Goal: Task Accomplishment & Management: Manage account settings

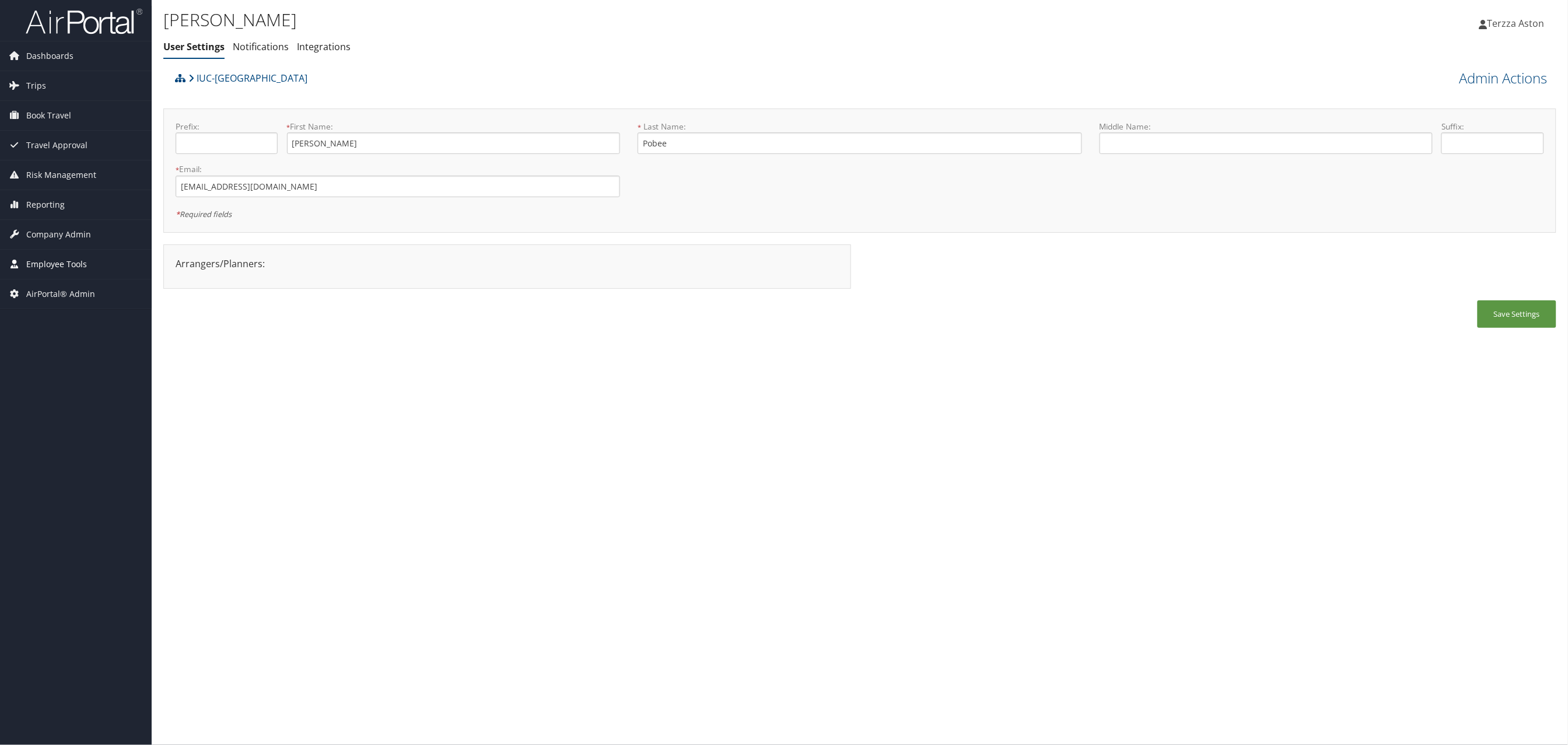
click at [50, 269] on span "Employee Tools" at bounding box center [57, 264] width 61 height 29
click at [61, 237] on span "Company Admin" at bounding box center [59, 235] width 65 height 29
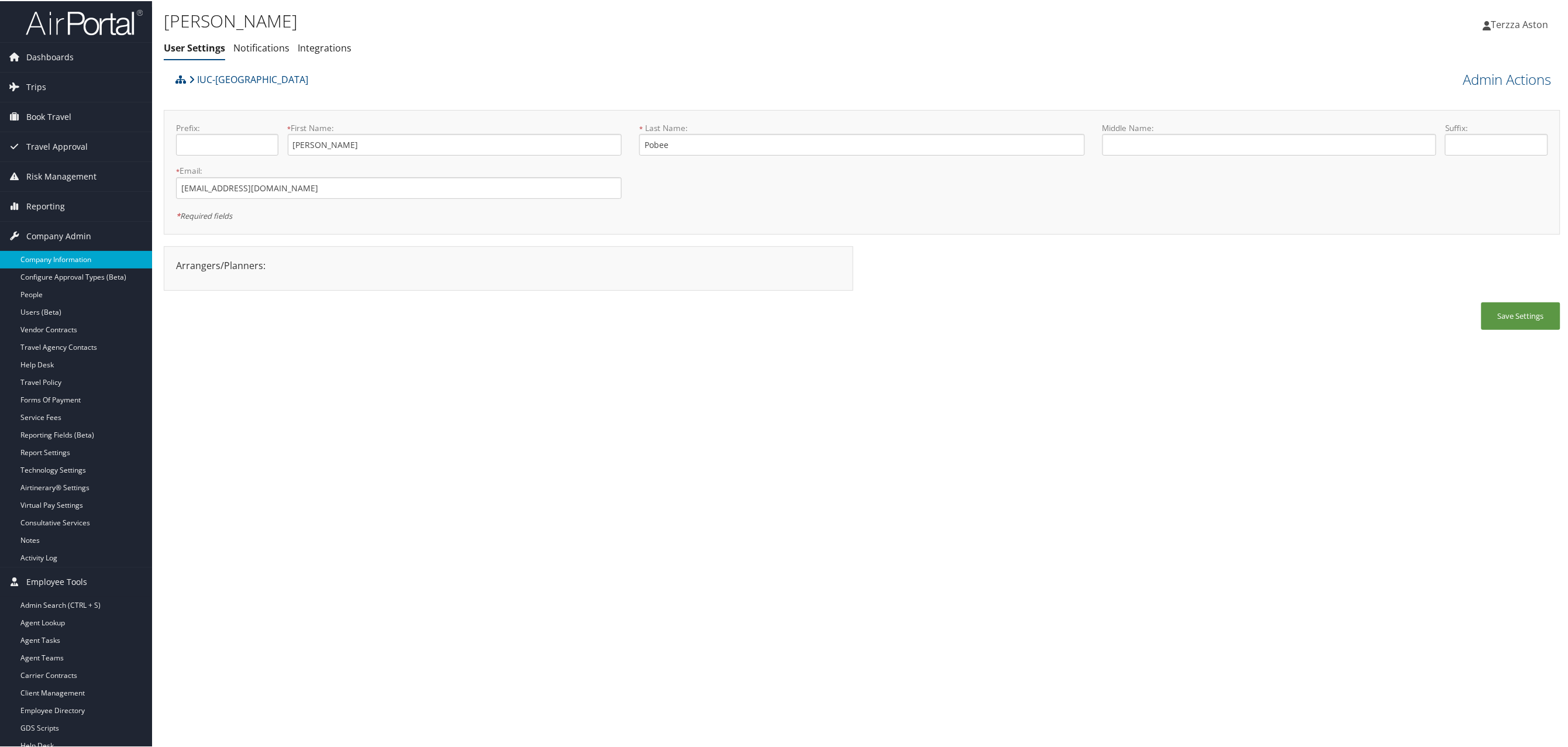
click at [60, 253] on link "Company Information" at bounding box center [76, 258] width 152 height 17
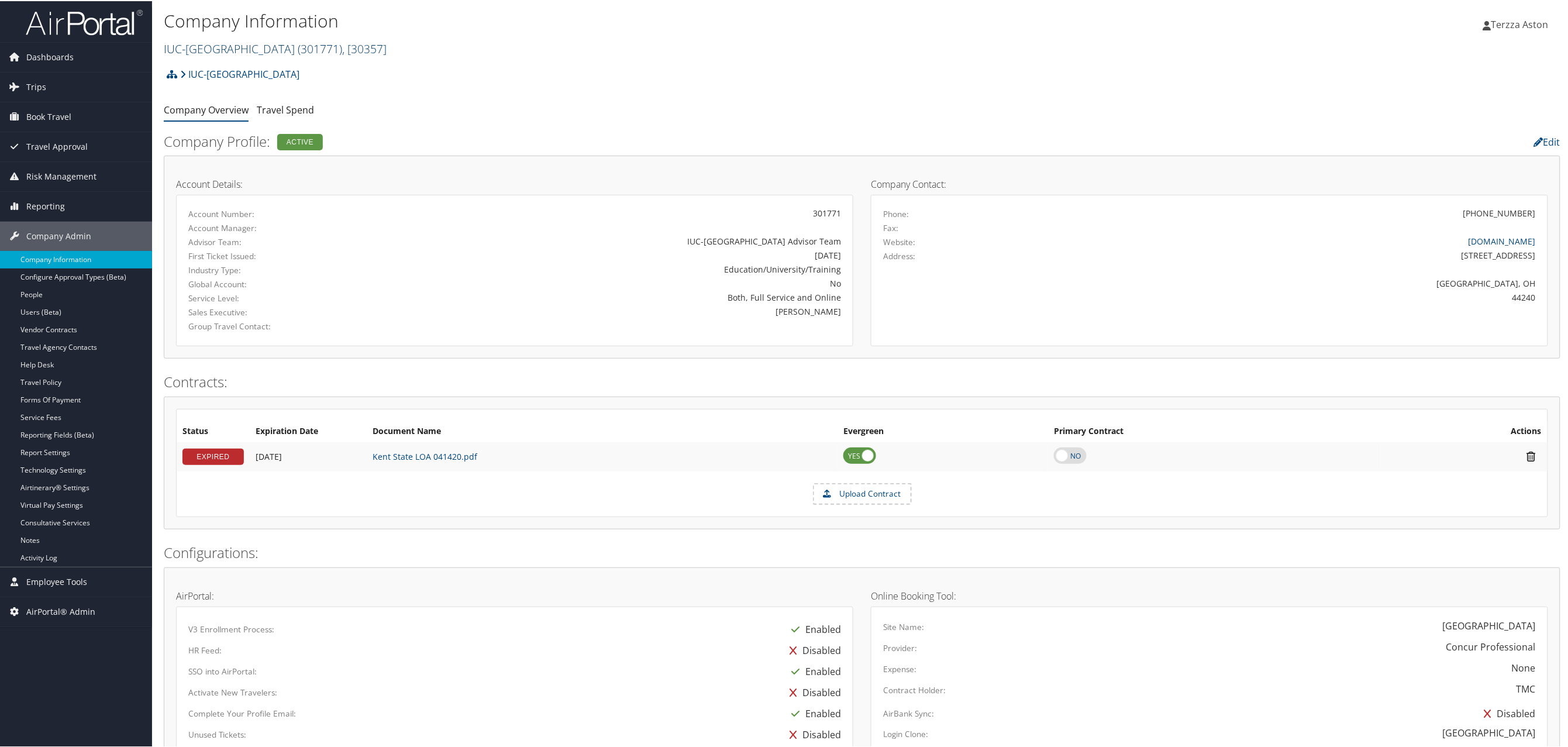
click at [241, 48] on link "IUC-Kent State University ( 301771 ) , [ 30357 ]" at bounding box center [275, 48] width 223 height 16
click at [218, 71] on input "search" at bounding box center [241, 69] width 153 height 21
type input "palmer"
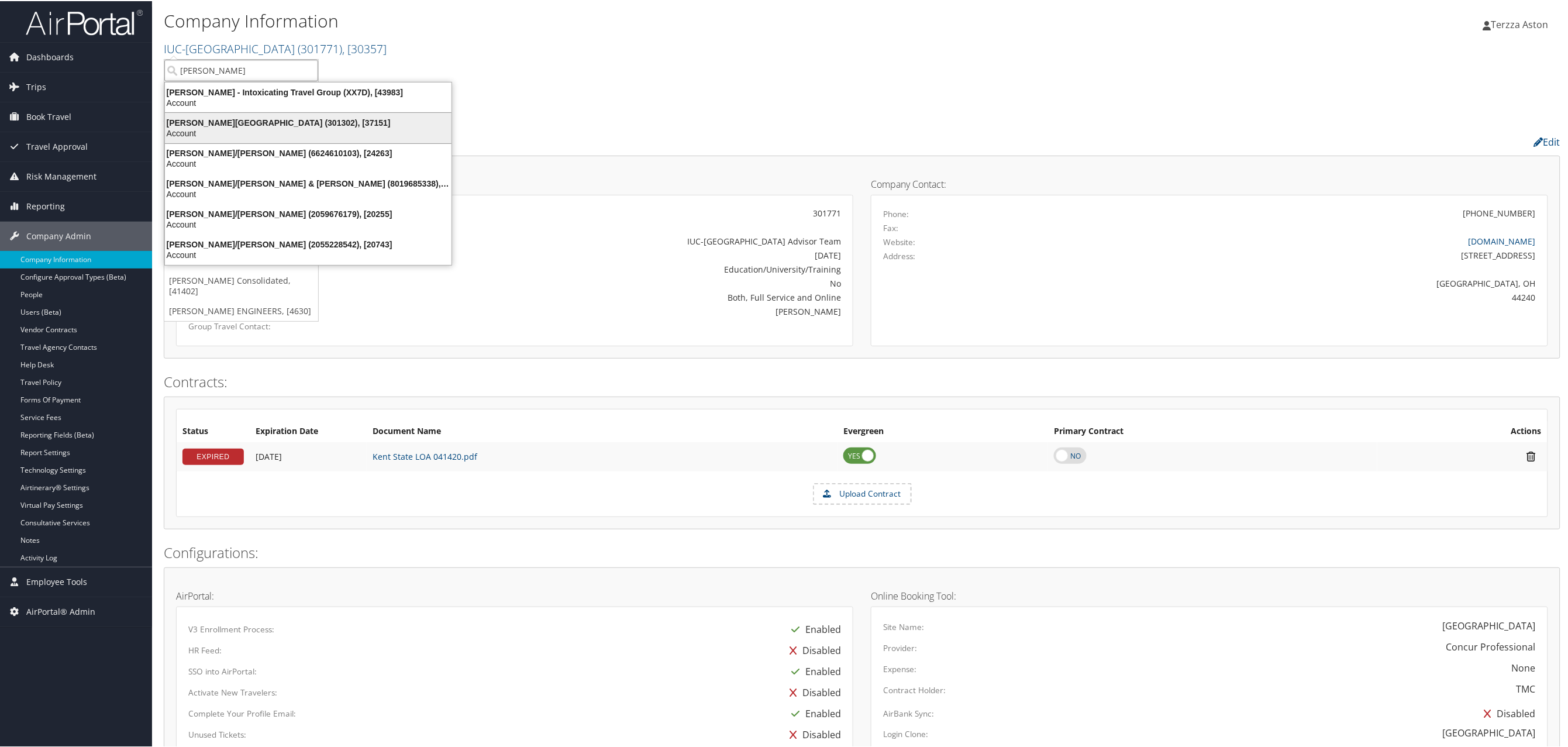
click at [213, 120] on div "Palmer College (301302), [37151]" at bounding box center [308, 121] width 301 height 10
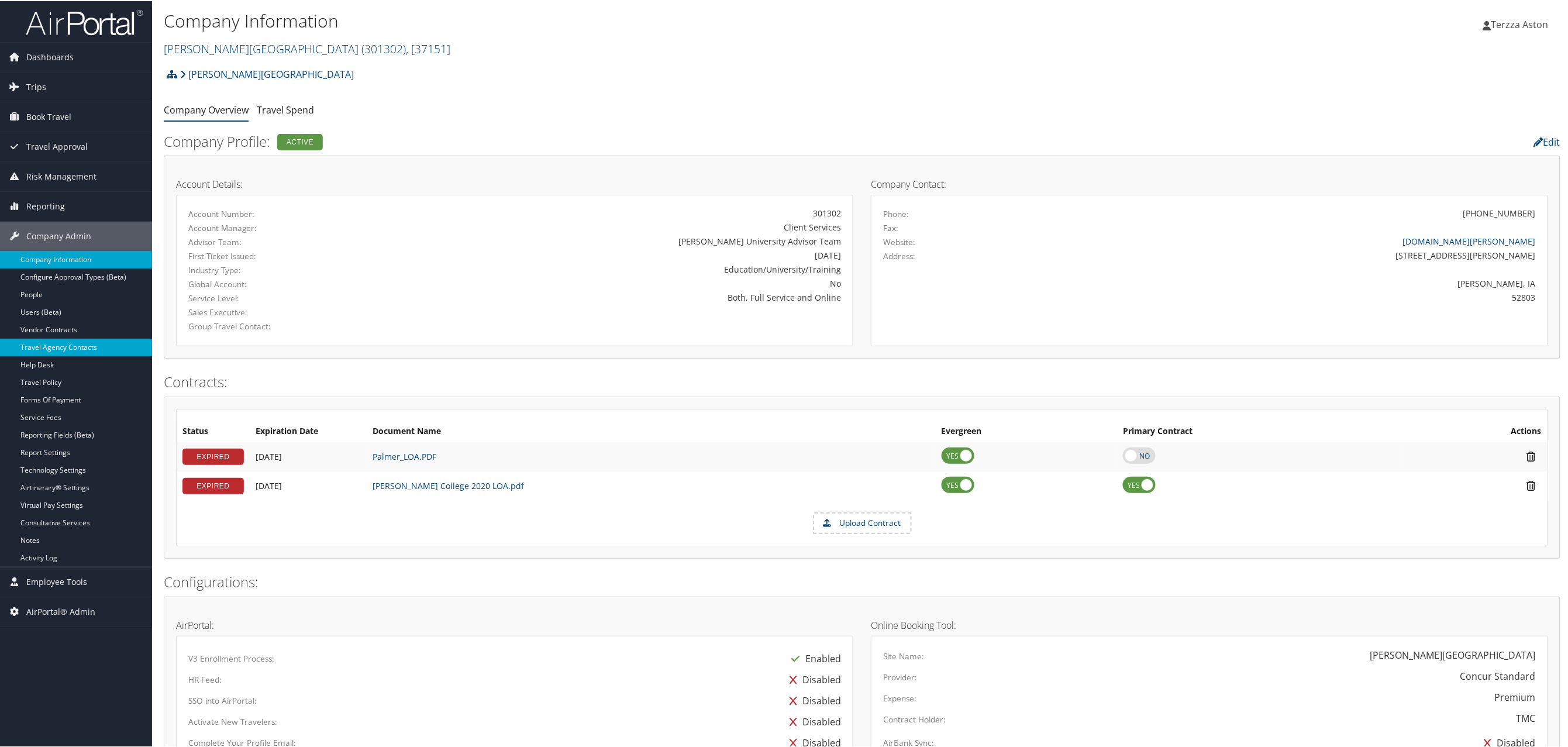
click at [86, 345] on link "Travel Agency Contacts" at bounding box center [76, 346] width 152 height 17
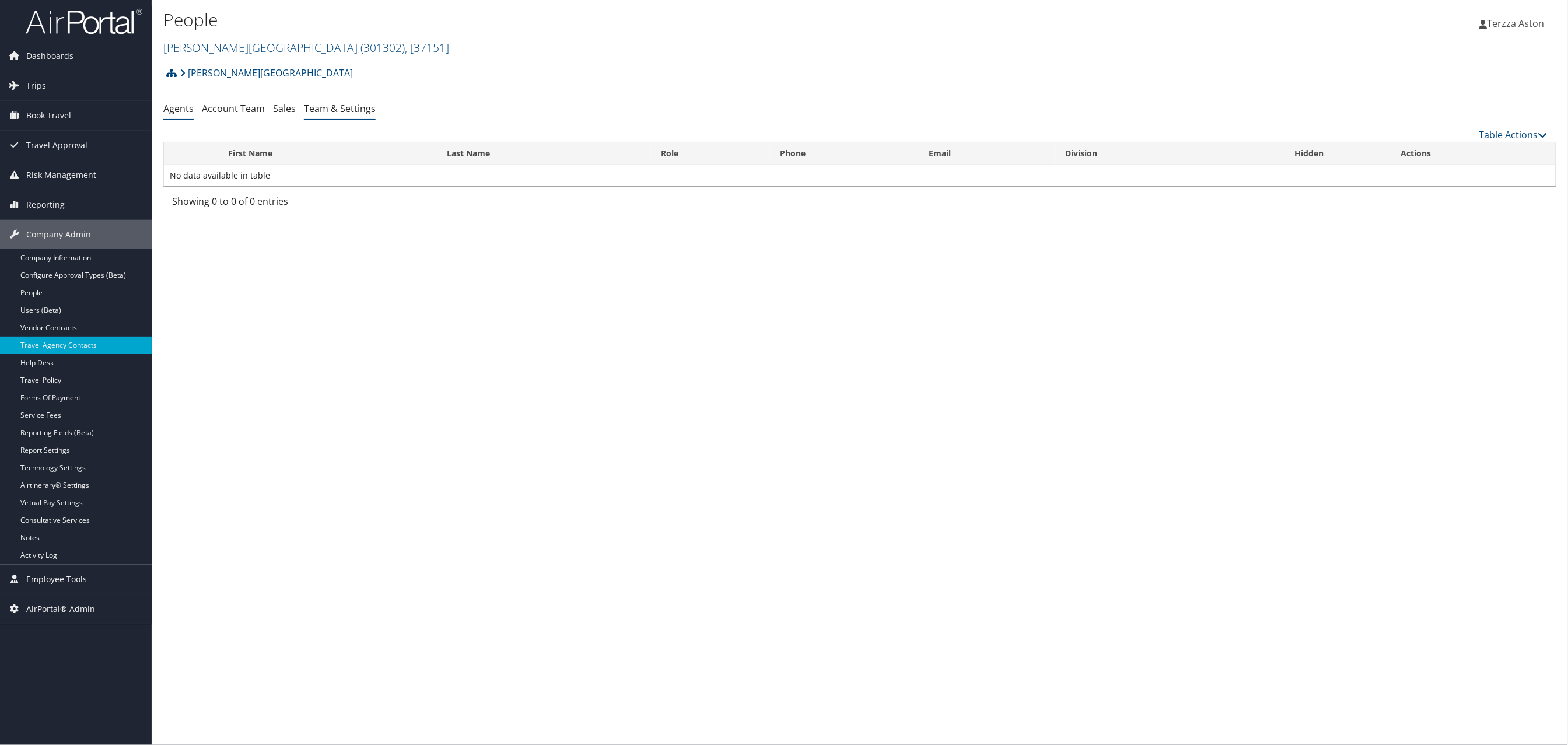
click at [344, 108] on link "Team & Settings" at bounding box center [340, 108] width 72 height 13
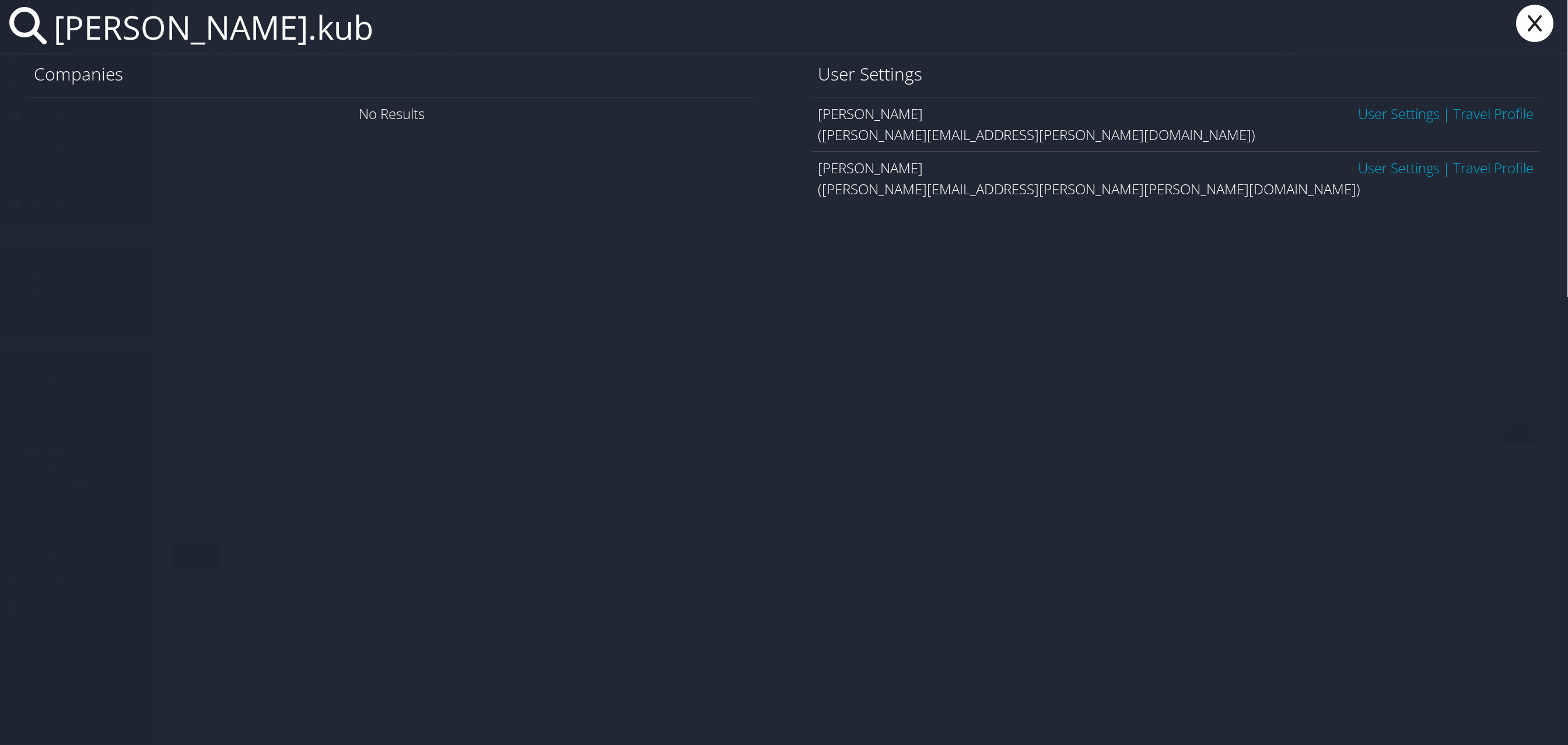
type input "amy.kub"
click at [1405, 166] on link "User Settings" at bounding box center [1399, 168] width 81 height 19
click at [1393, 172] on link "User Settings" at bounding box center [1399, 168] width 81 height 19
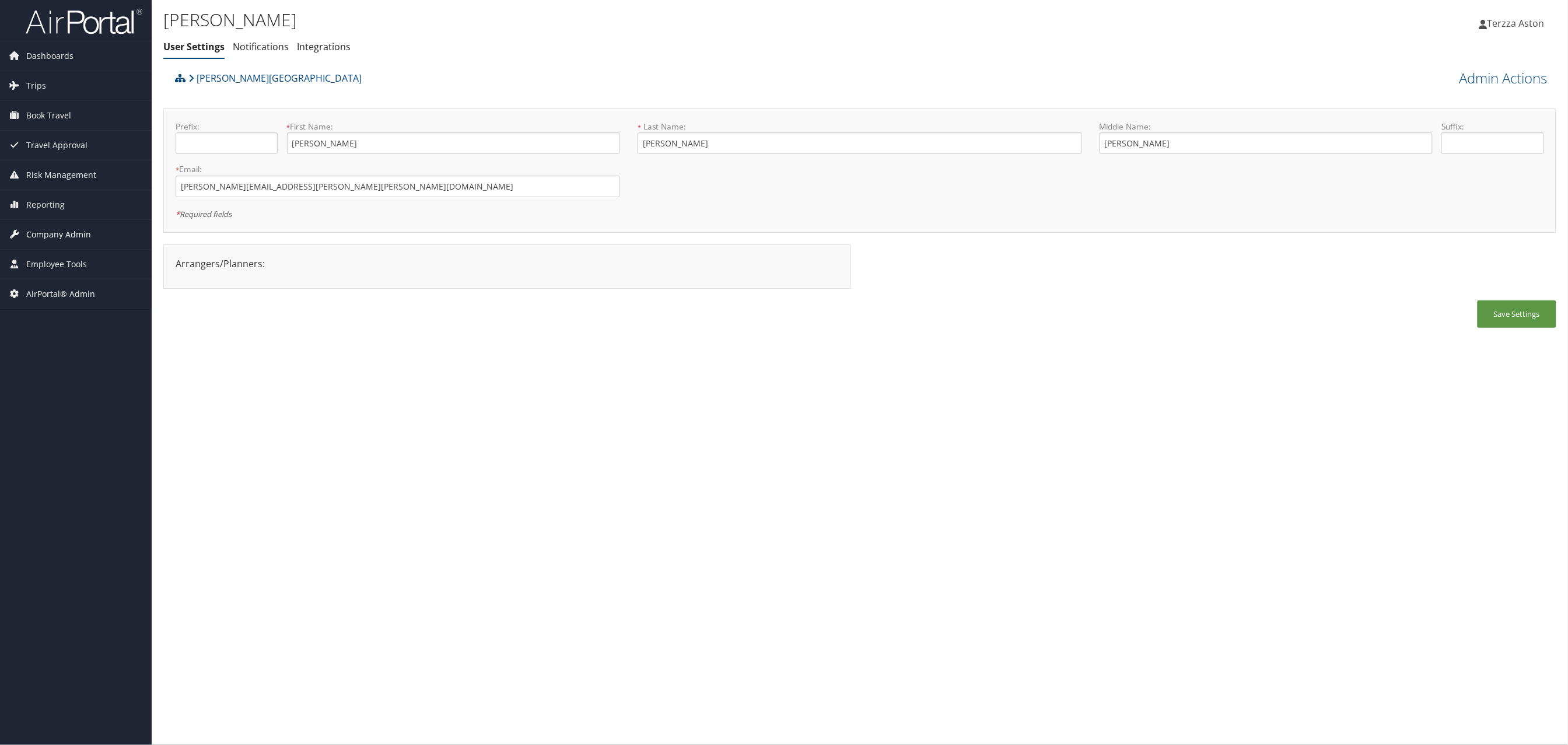
click at [46, 235] on span "Company Admin" at bounding box center [59, 235] width 65 height 29
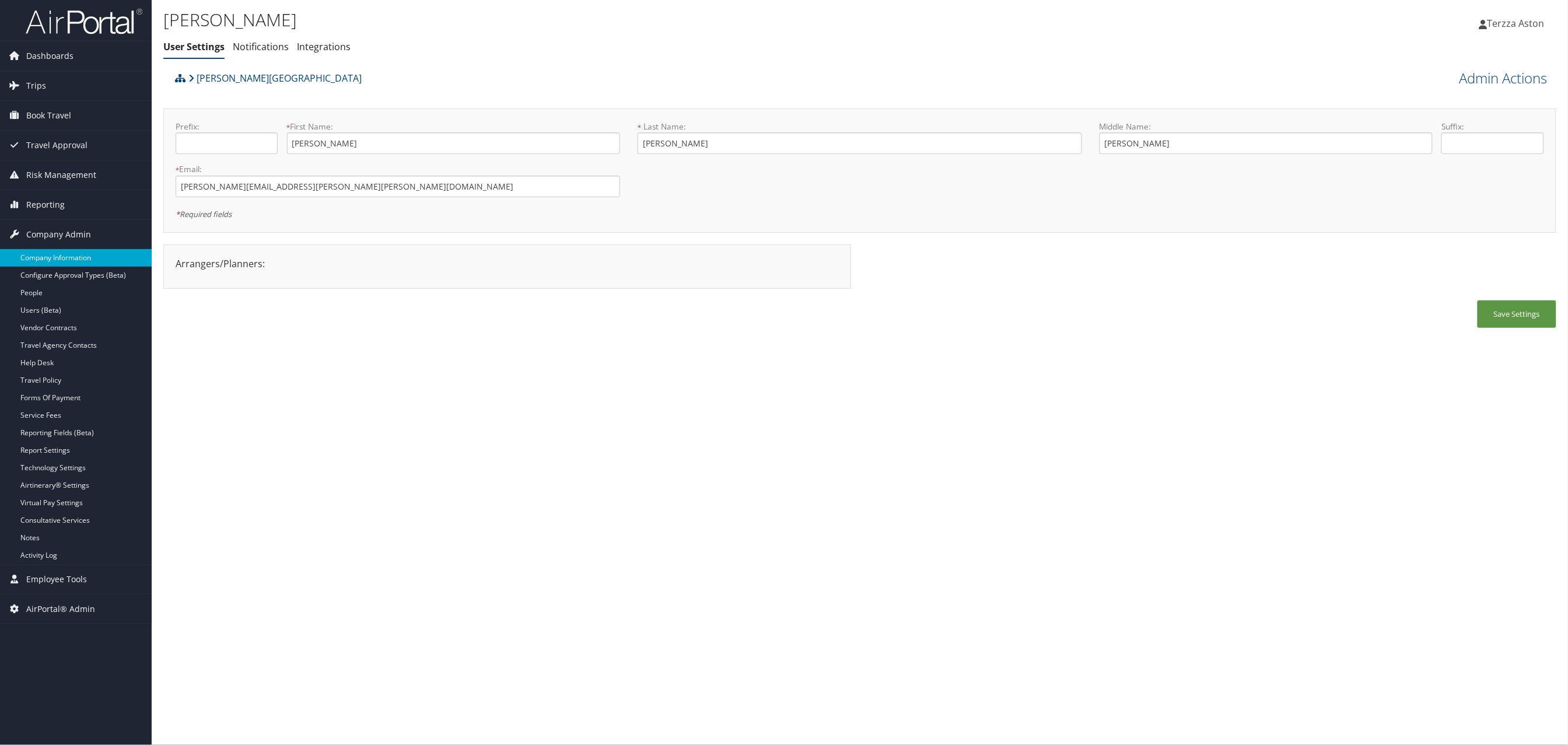
click at [68, 258] on link "Company Information" at bounding box center [76, 257] width 152 height 17
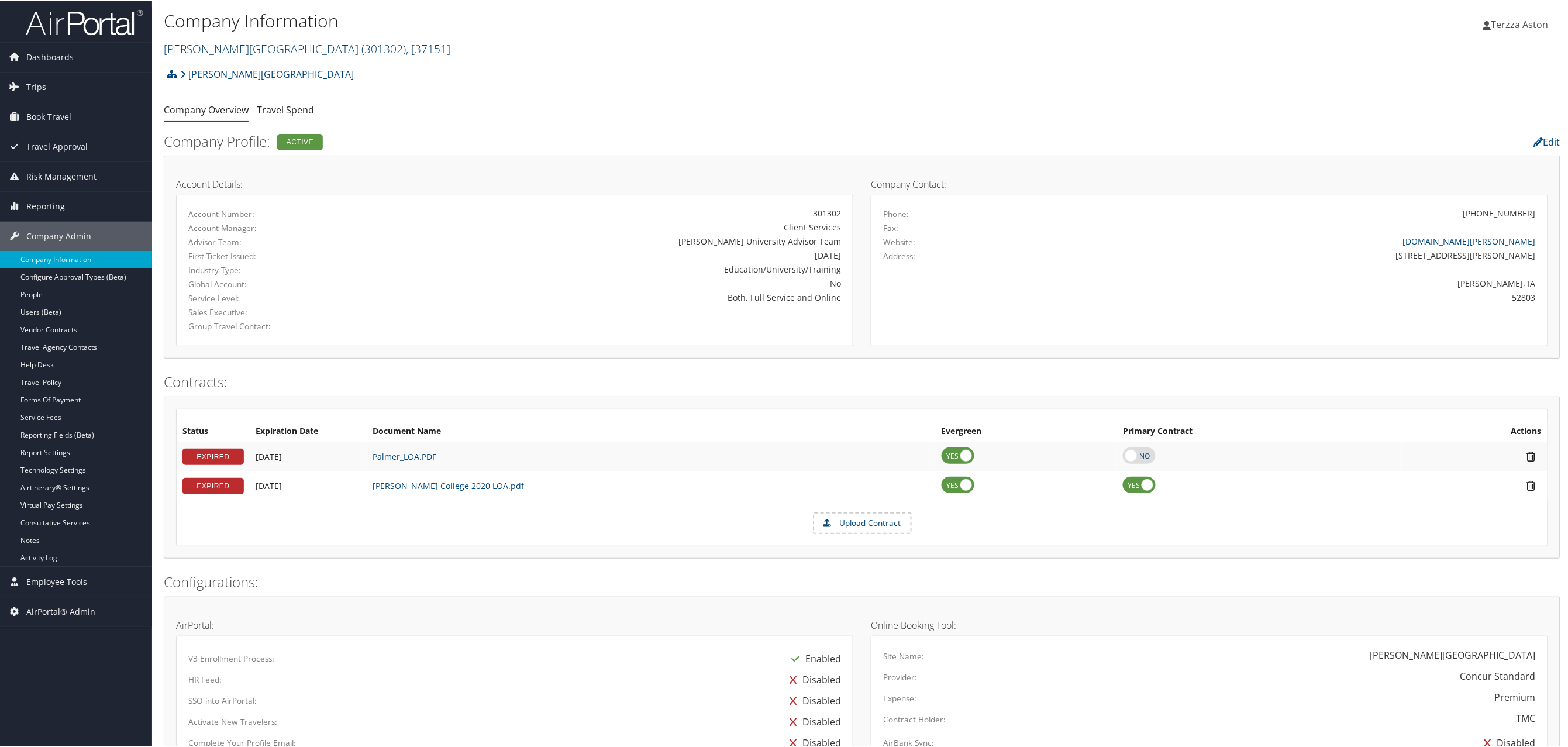
click at [362, 46] on span "( 301302 )" at bounding box center [384, 48] width 44 height 16
click at [223, 67] on input "search" at bounding box center [241, 69] width 153 height 21
type input "[PERSON_NAME][GEOGRAPHIC_DATA]"
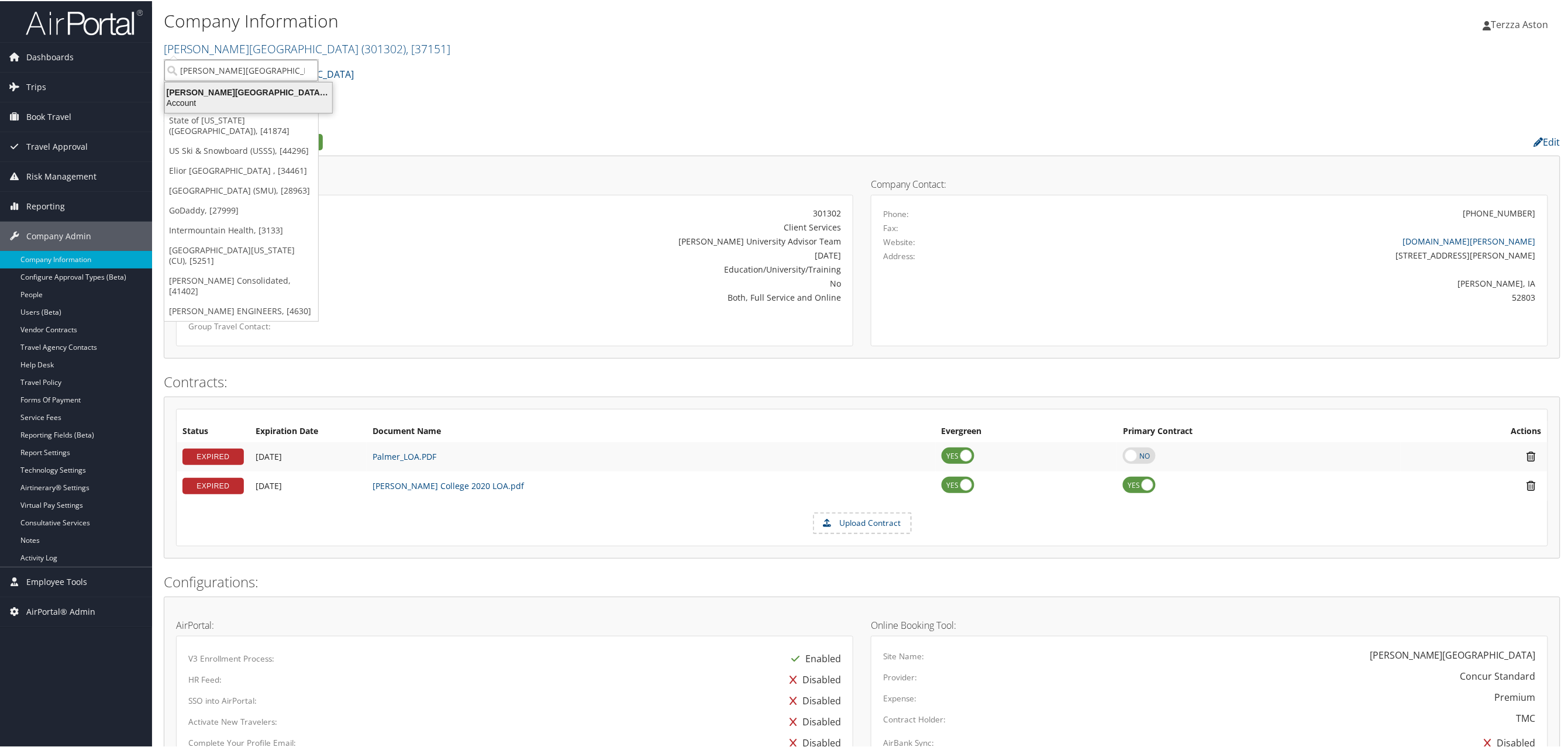
click at [213, 89] on div "[PERSON_NAME][GEOGRAPHIC_DATA] (301302), [37151]" at bounding box center [248, 91] width 181 height 10
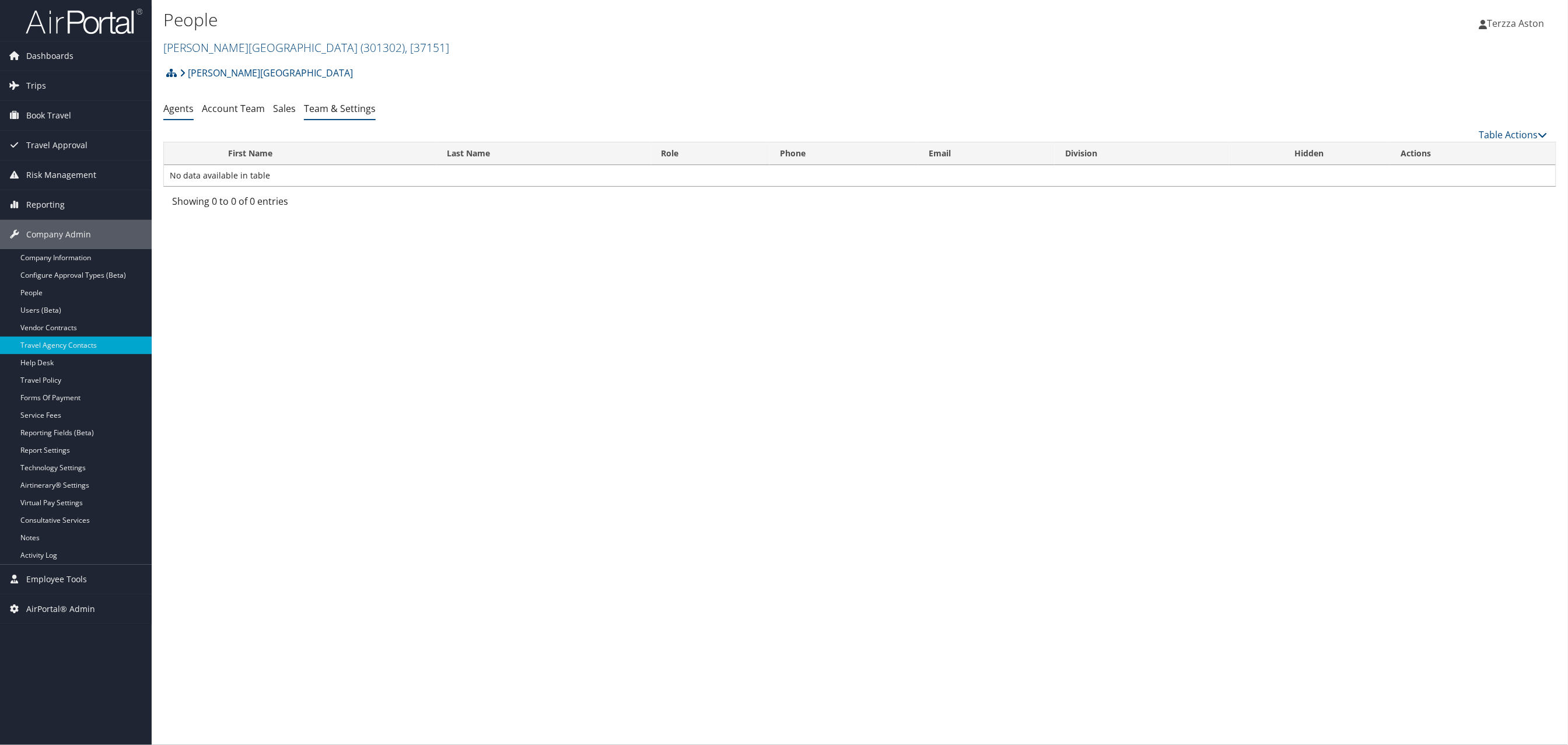
click at [350, 109] on link "Team & Settings" at bounding box center [340, 108] width 72 height 13
